Goal: Information Seeking & Learning: Learn about a topic

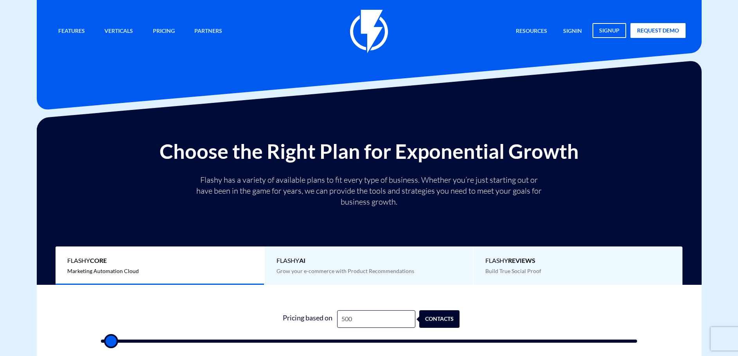
click at [365, 310] on input "500" at bounding box center [376, 319] width 78 height 18
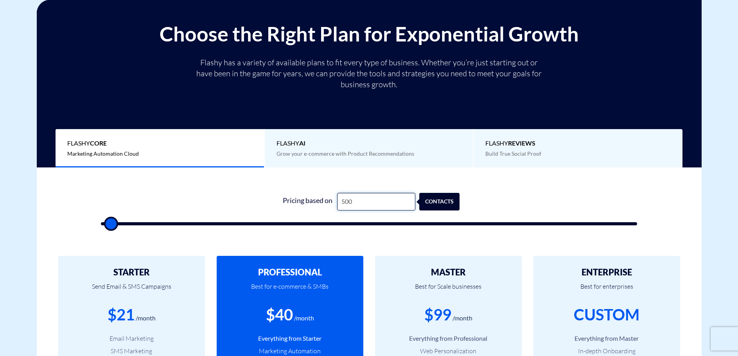
type input "3"
type input "500"
type input "38"
type input "500"
type input "380"
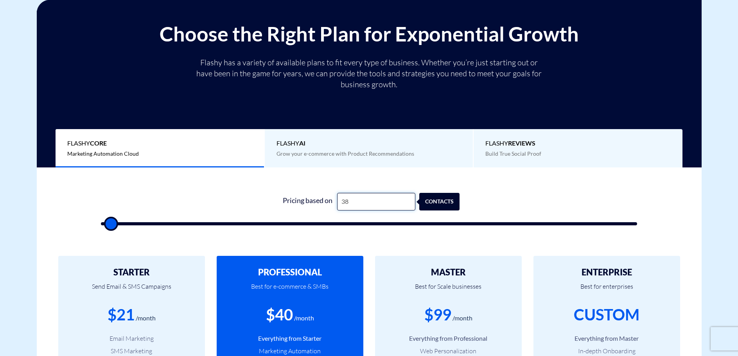
type input "500"
type input "3,800"
type input "4000"
type input "3,800"
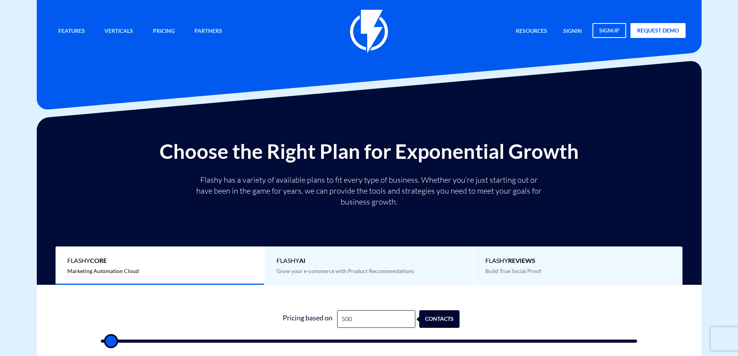
type input "2"
type input "500"
type input "21"
type input "500"
type input "2"
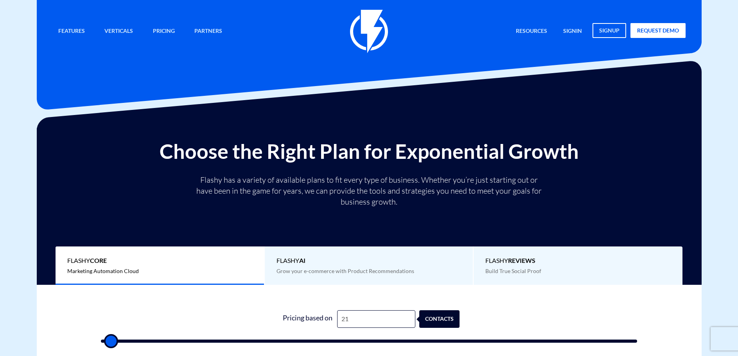
type input "500"
type input "1"
type input "500"
type input "14"
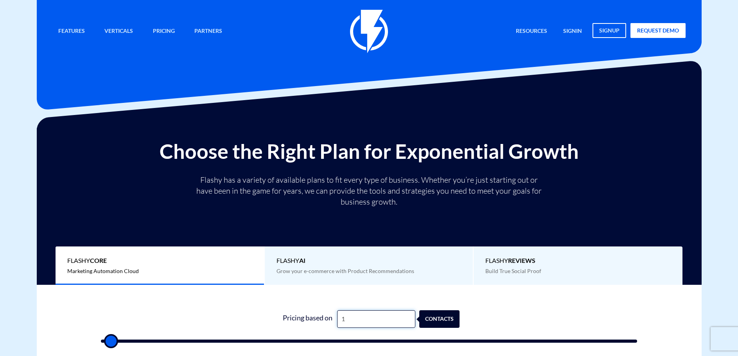
type input "500"
type input "140"
type input "500"
type input "1,400"
type input "1500"
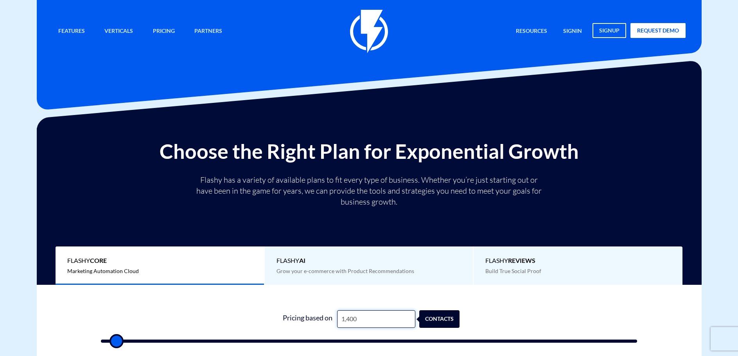
type input "14,000"
type input "14000"
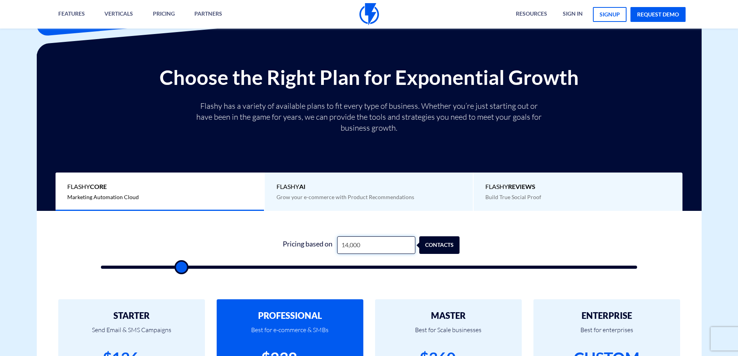
scroll to position [195, 0]
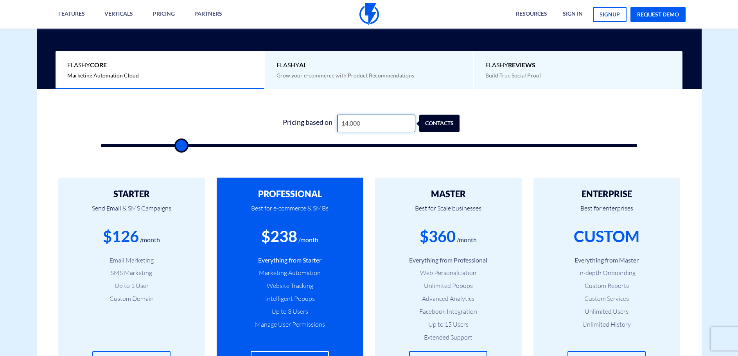
type input "14,000"
